Goal: Information Seeking & Learning: Learn about a topic

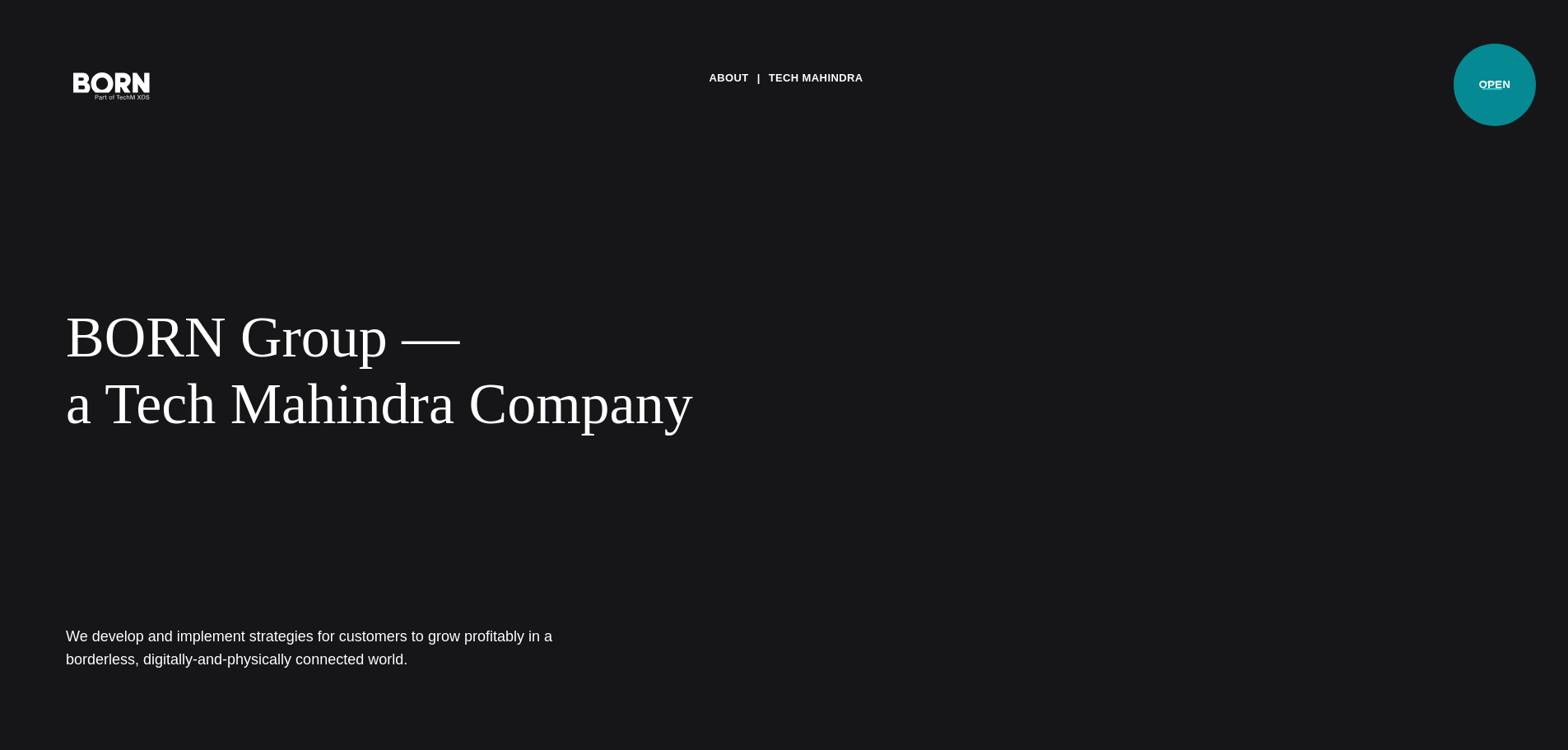
click at [1495, 85] on button "Primary Menu" at bounding box center [1492, 85] width 40 height 35
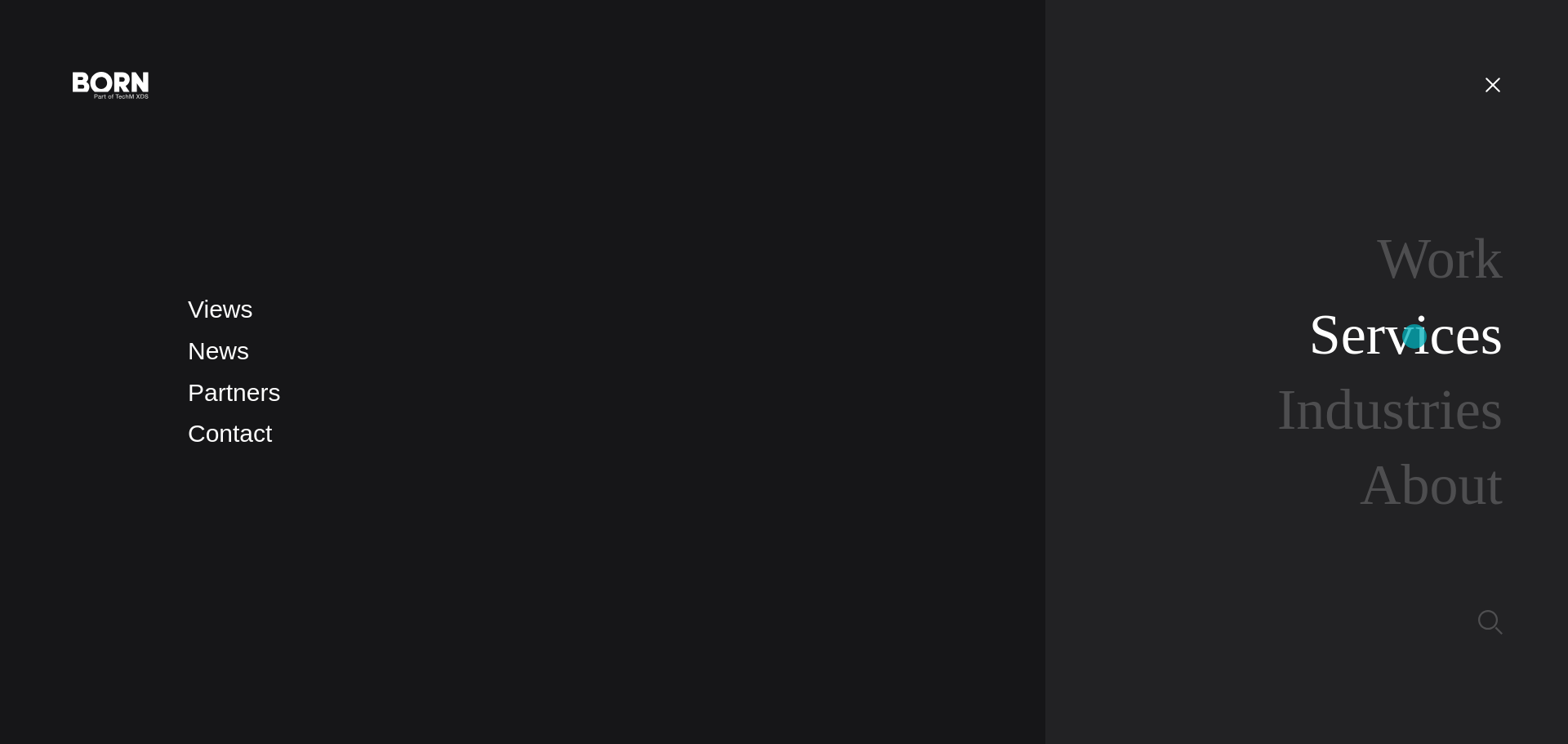
click at [1414, 336] on link "Services" at bounding box center [1405, 334] width 193 height 62
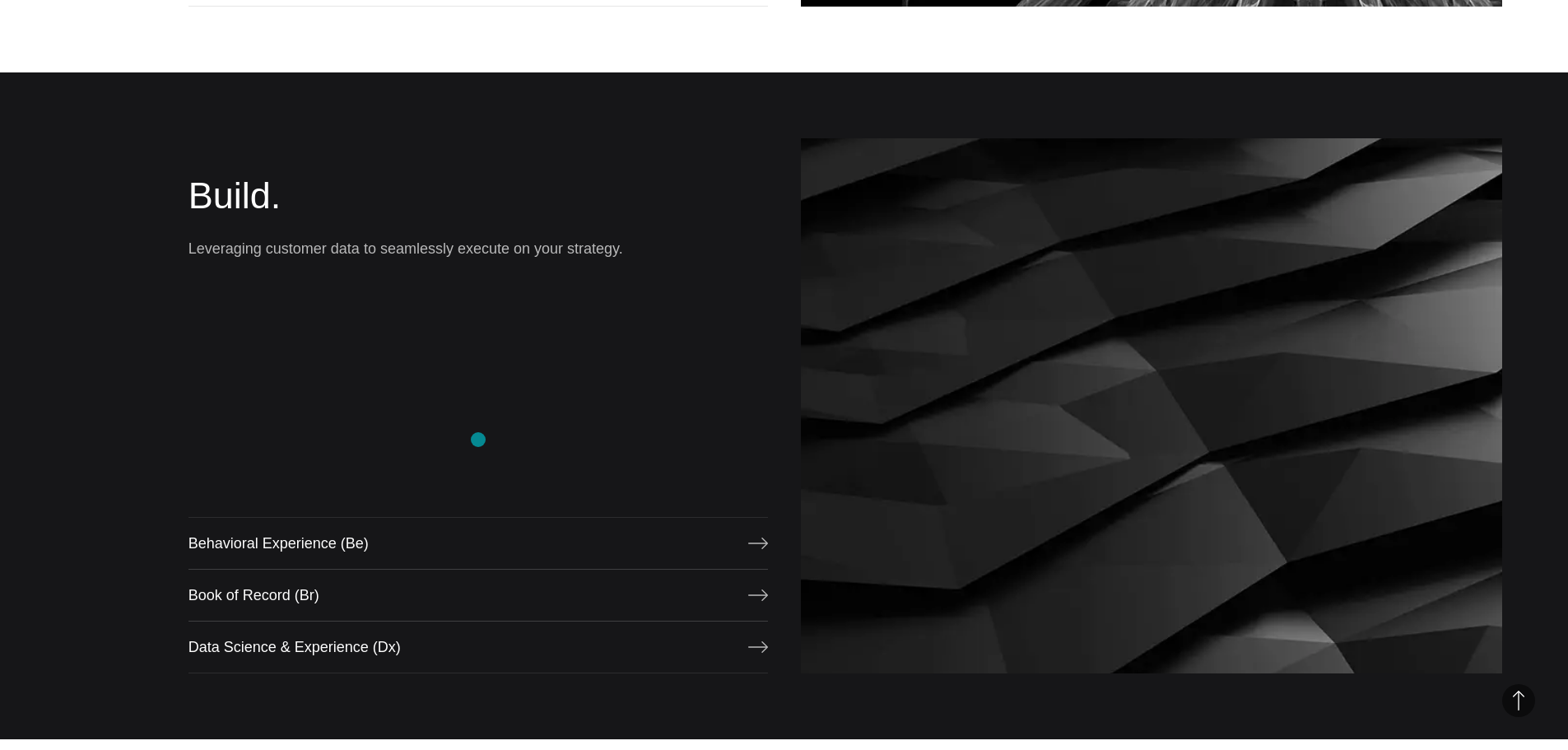
scroll to position [961, 0]
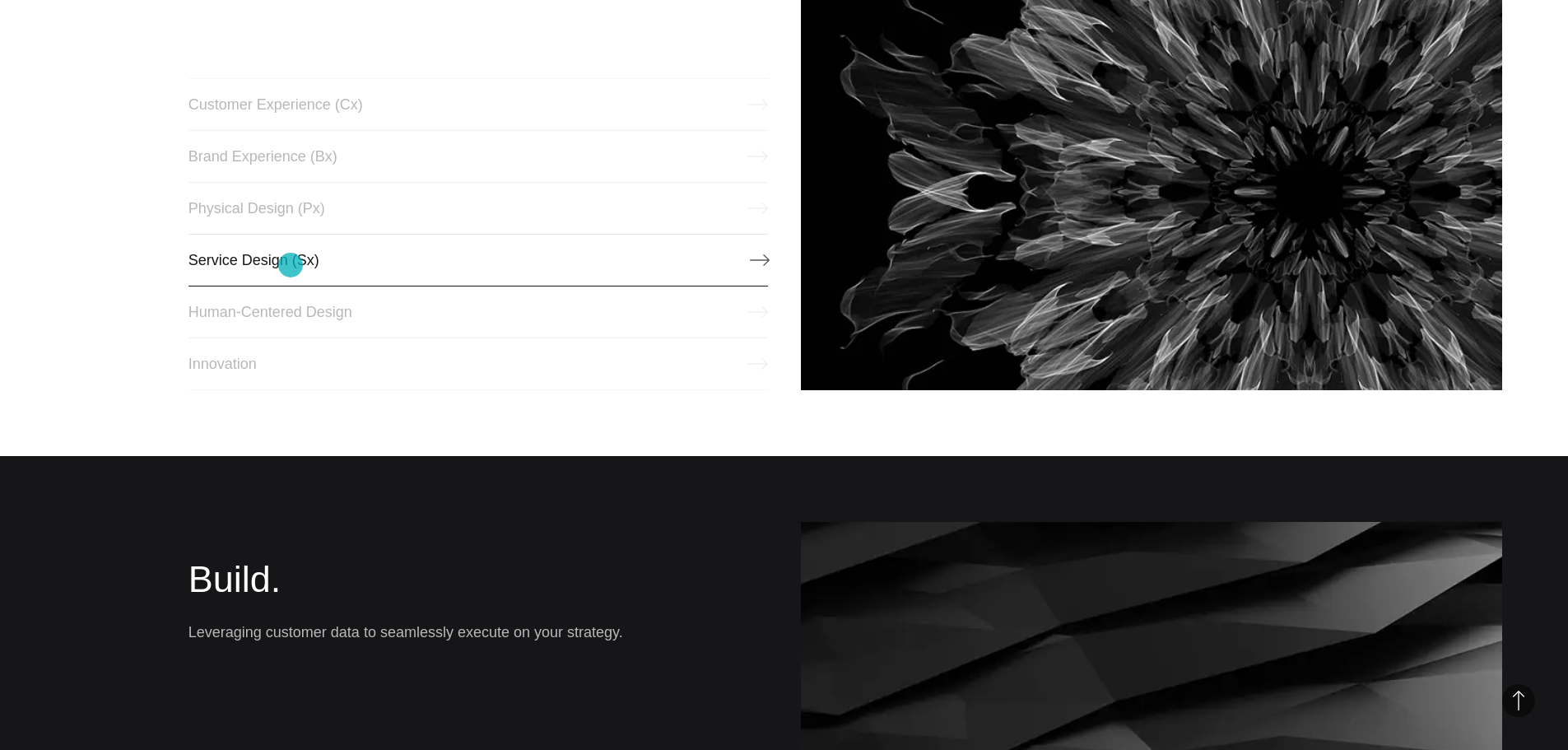
click at [291, 265] on link "Service Design (Sx)" at bounding box center [479, 260] width 580 height 53
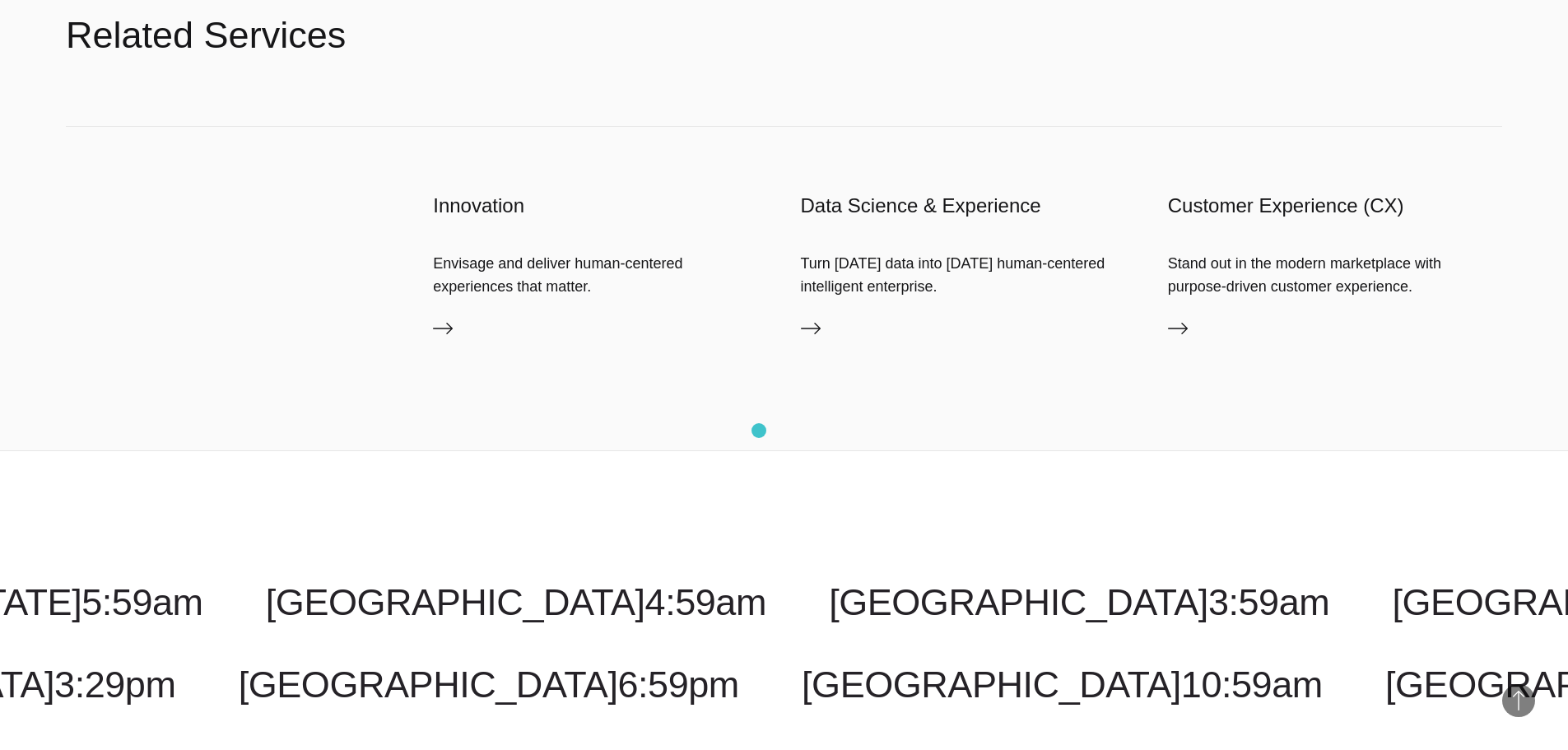
scroll to position [1921, 0]
